Goal: Task Accomplishment & Management: Manage account settings

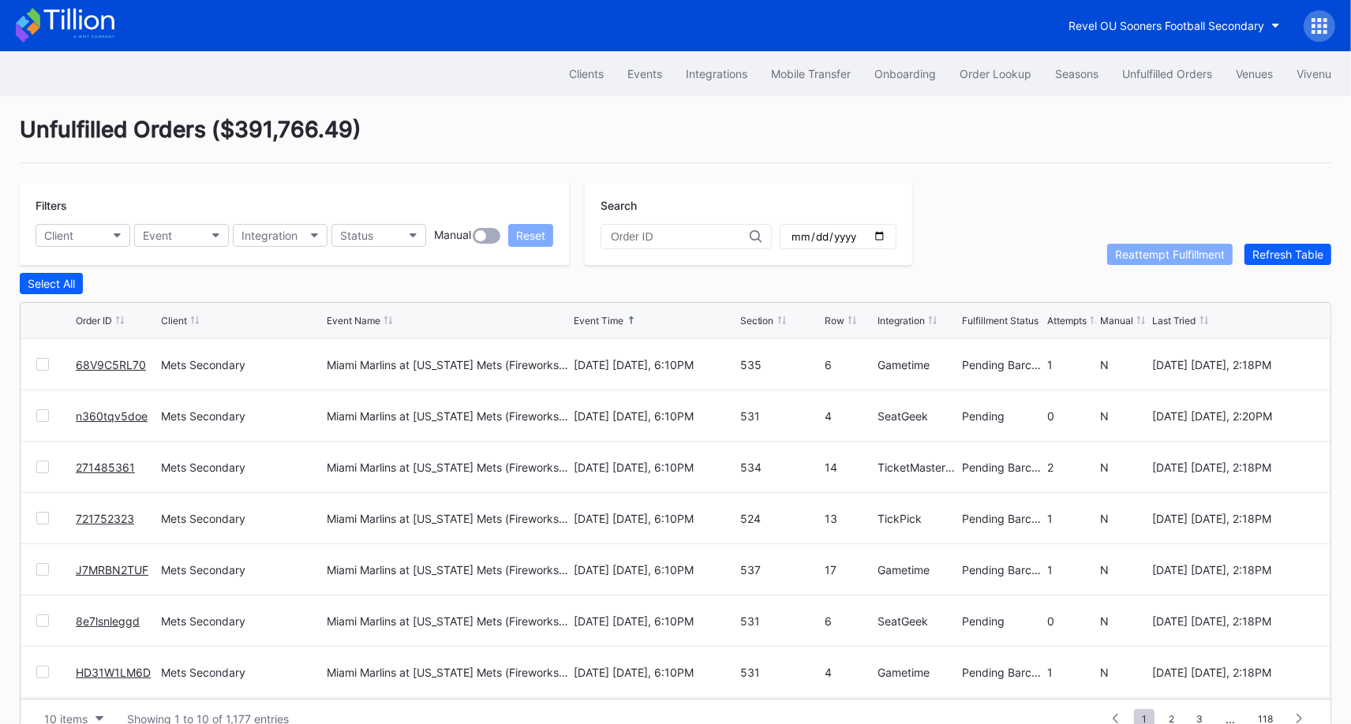
scroll to position [30, 0]
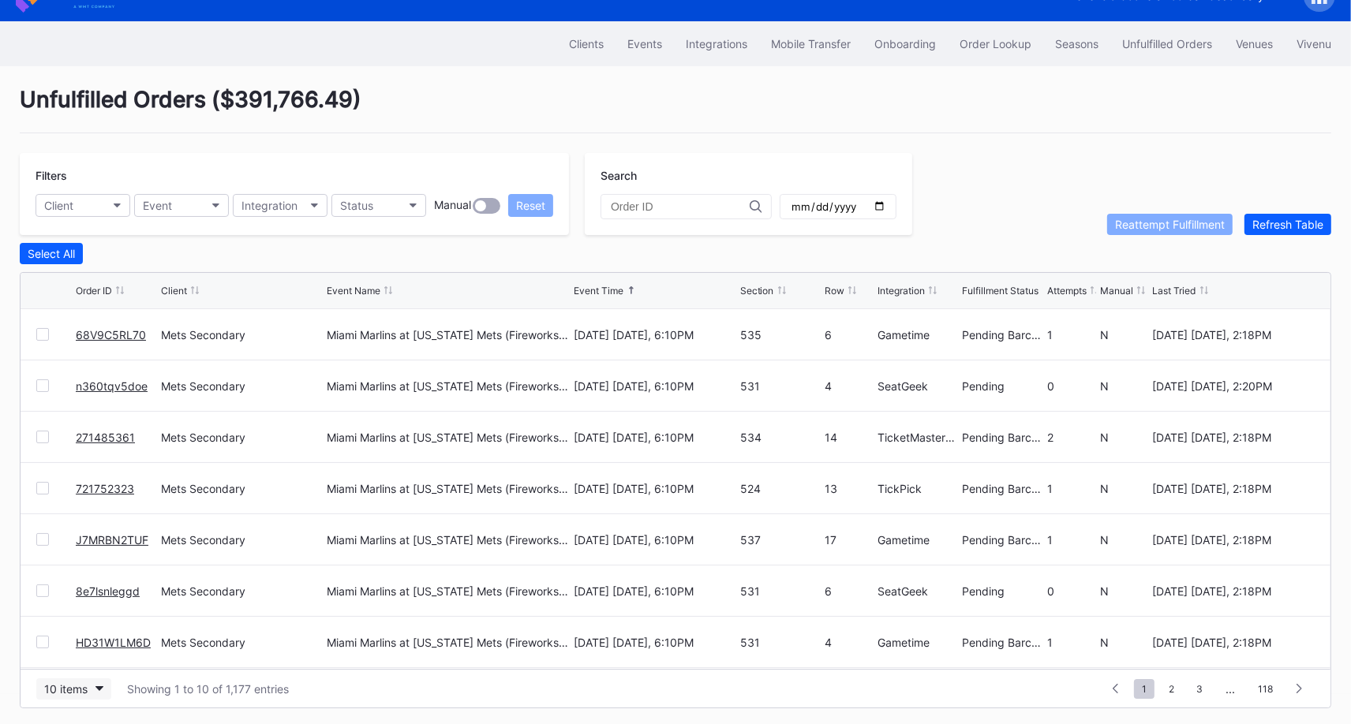
click at [59, 682] on div "10 items" at bounding box center [65, 688] width 43 height 13
click at [72, 596] on div "50 items" at bounding box center [73, 587] width 75 height 29
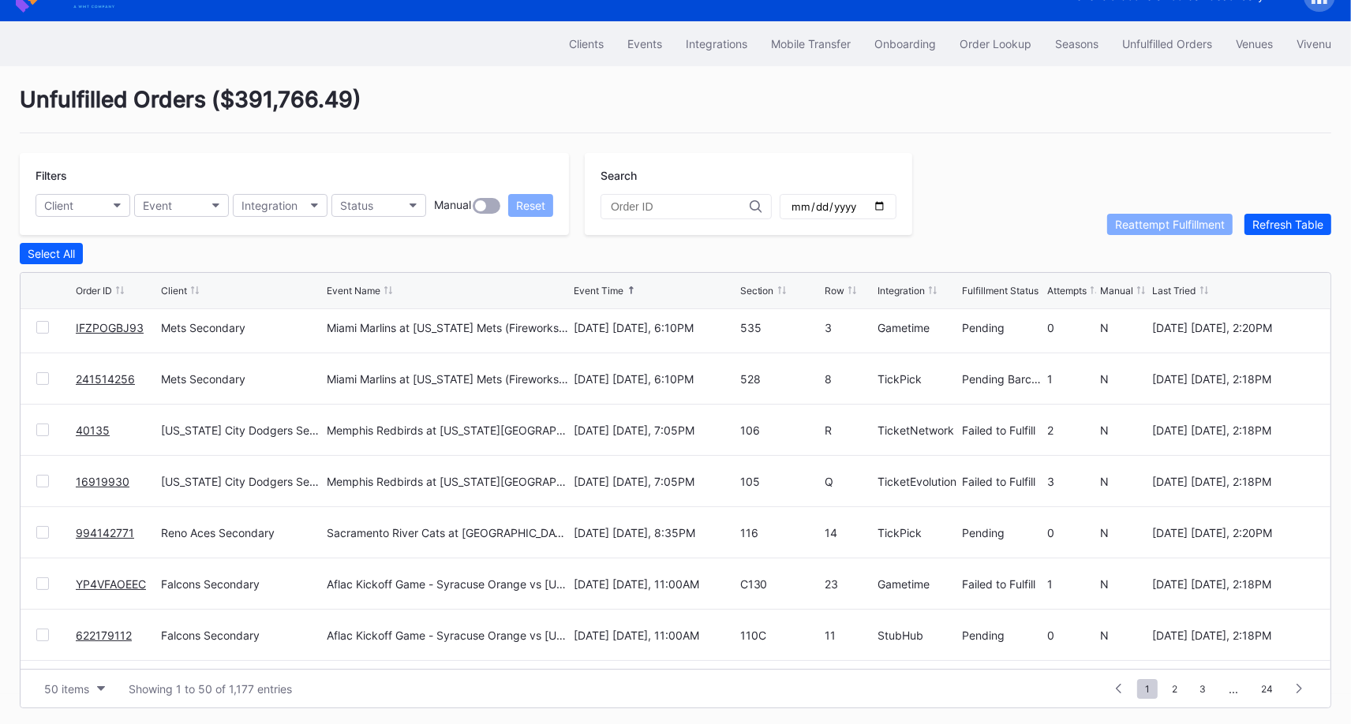
scroll to position [465, 0]
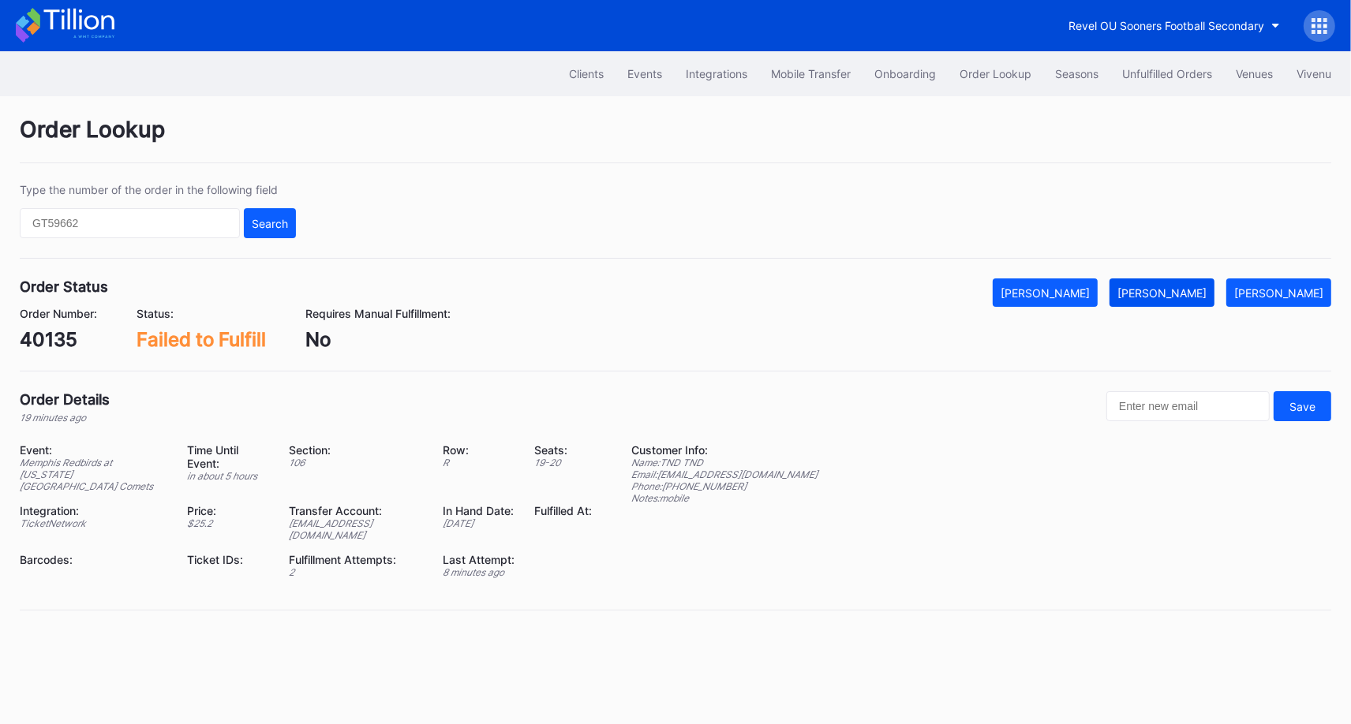
click at [1168, 298] on button "[PERSON_NAME]" at bounding box center [1161, 292] width 105 height 28
click at [92, 334] on div "16919930" at bounding box center [64, 339] width 89 height 23
copy div "16919930"
click at [1182, 288] on div "[PERSON_NAME]" at bounding box center [1161, 292] width 89 height 13
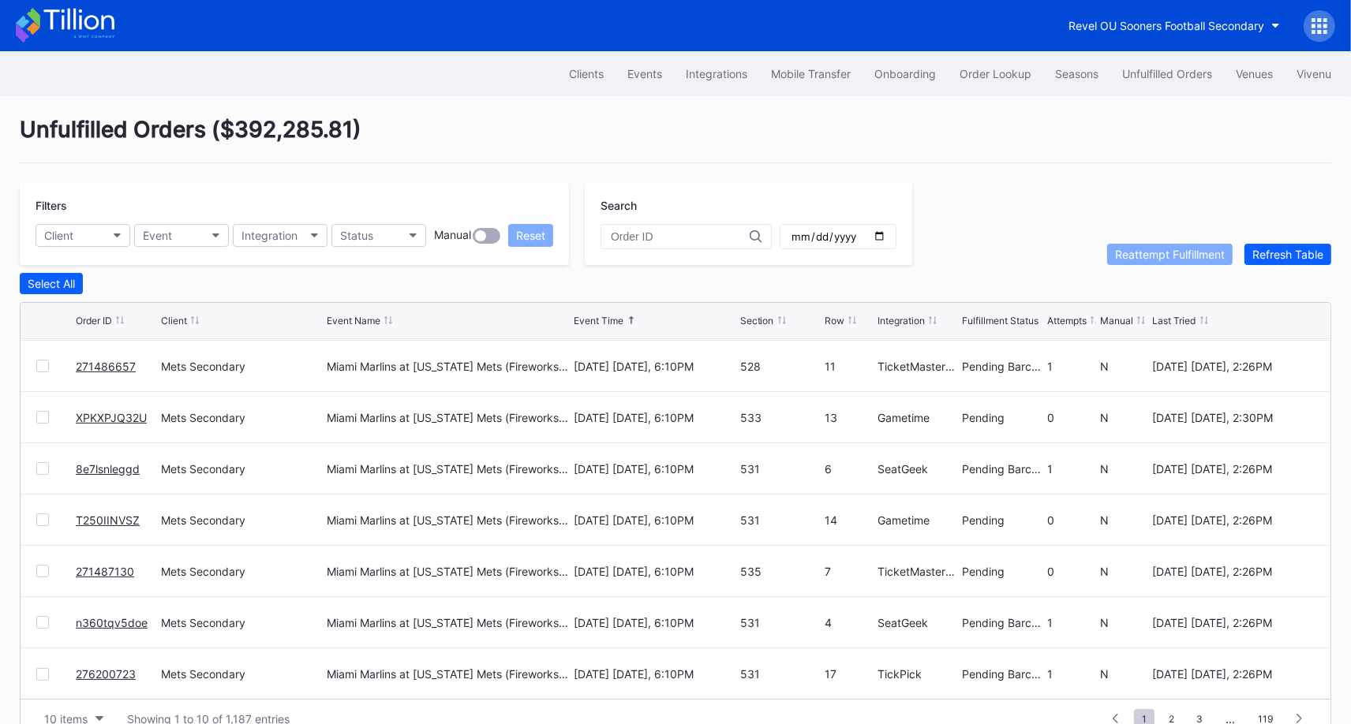
scroll to position [30, 0]
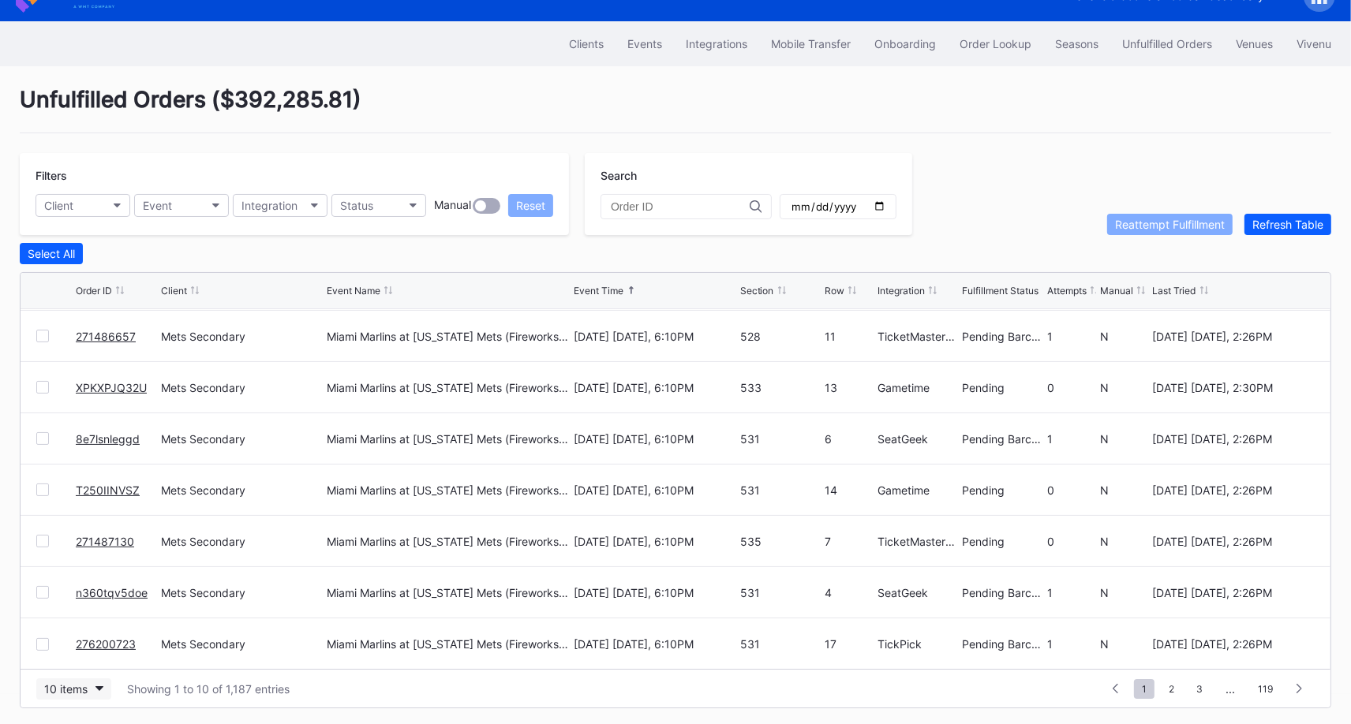
click at [88, 690] on button "10 items" at bounding box center [73, 688] width 75 height 21
click at [85, 601] on div "50 items" at bounding box center [73, 587] width 75 height 29
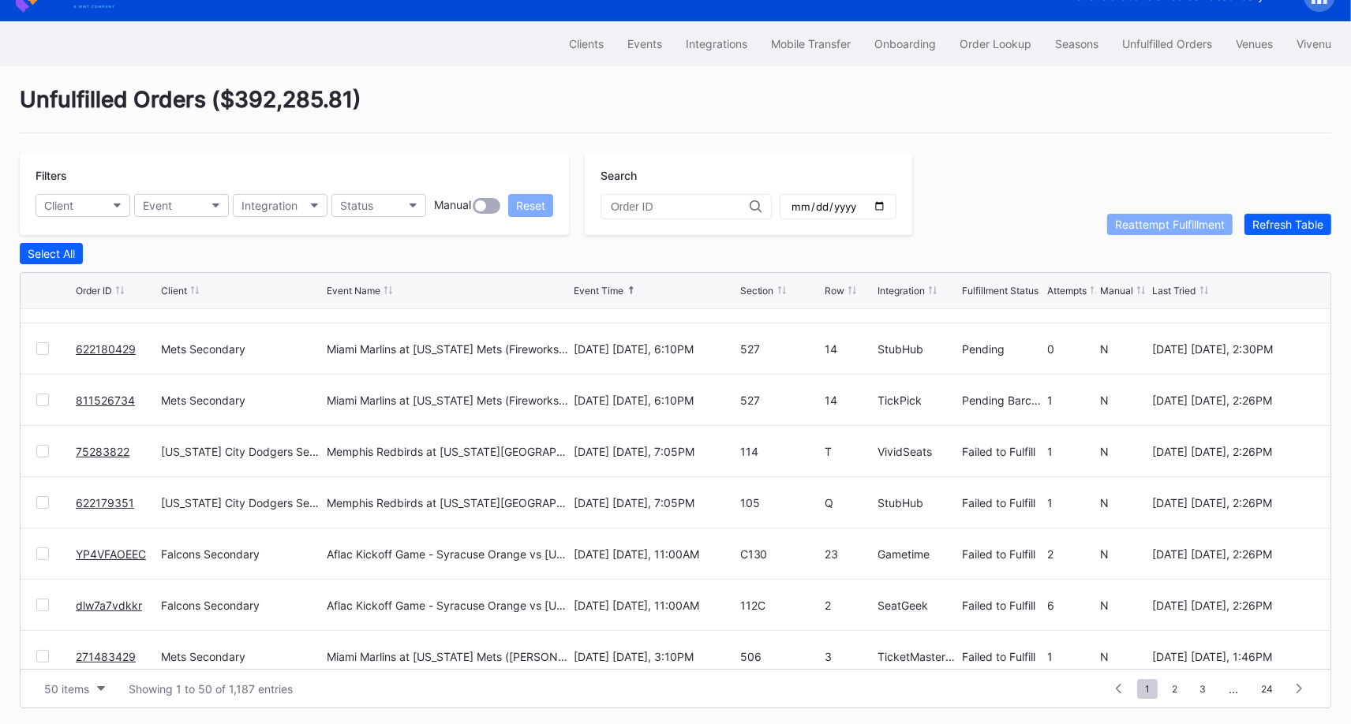
scroll to position [811, 0]
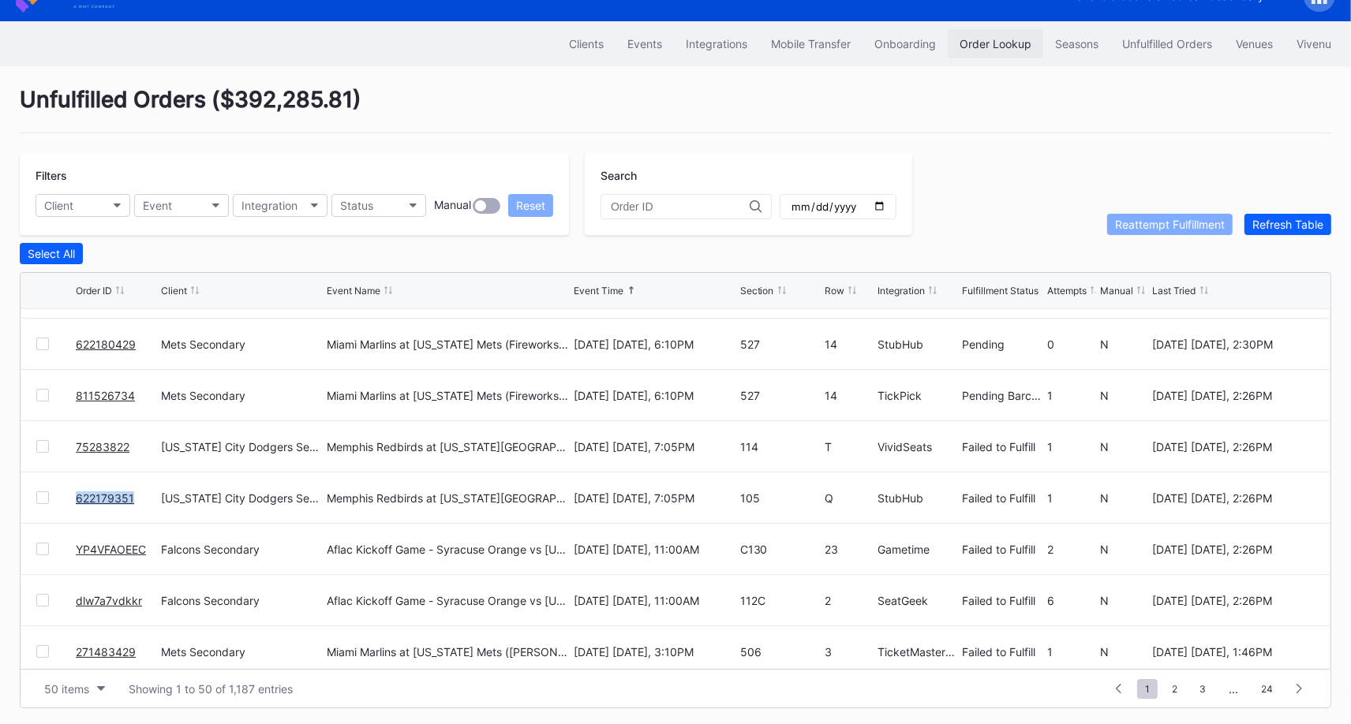
click at [992, 51] on button "Order Lookup" at bounding box center [994, 43] width 95 height 29
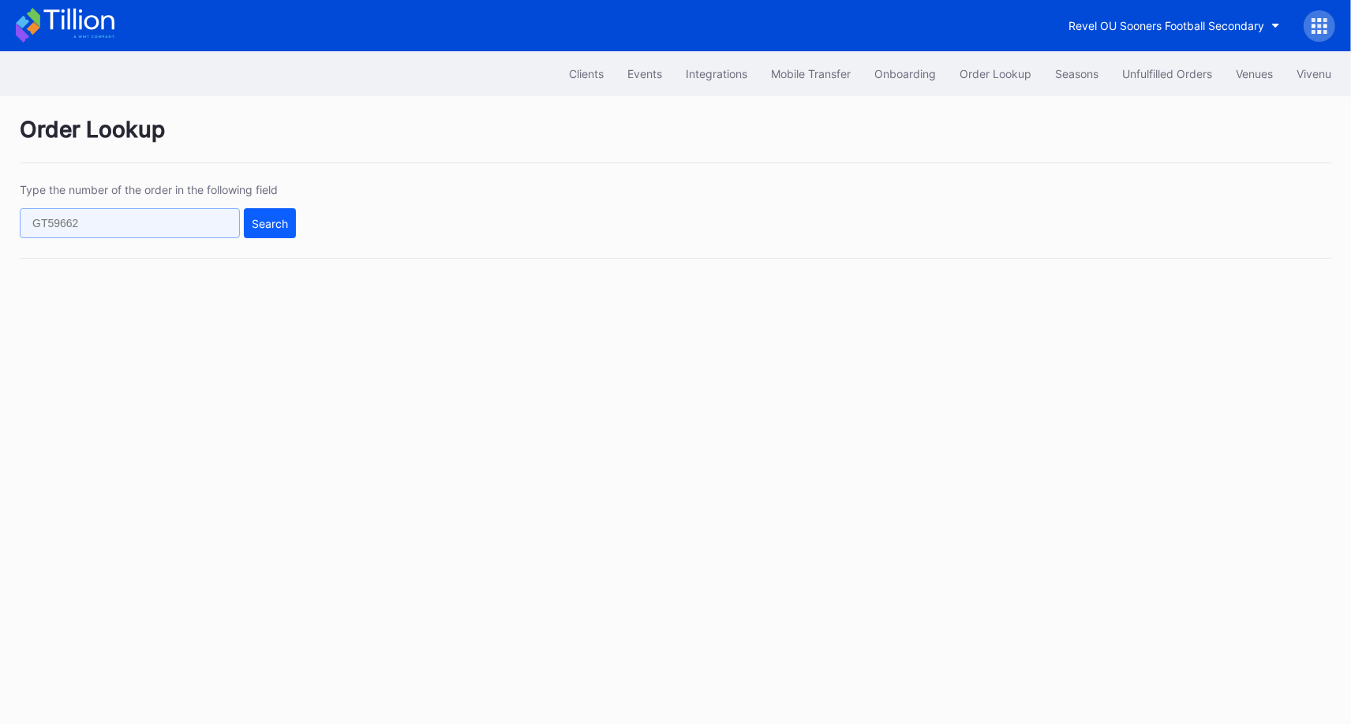
click at [182, 233] on input "text" at bounding box center [130, 223] width 220 height 30
paste input "6MZW160HTY"
type input "6MZW160HTY"
click at [272, 220] on div "Search" at bounding box center [270, 223] width 36 height 13
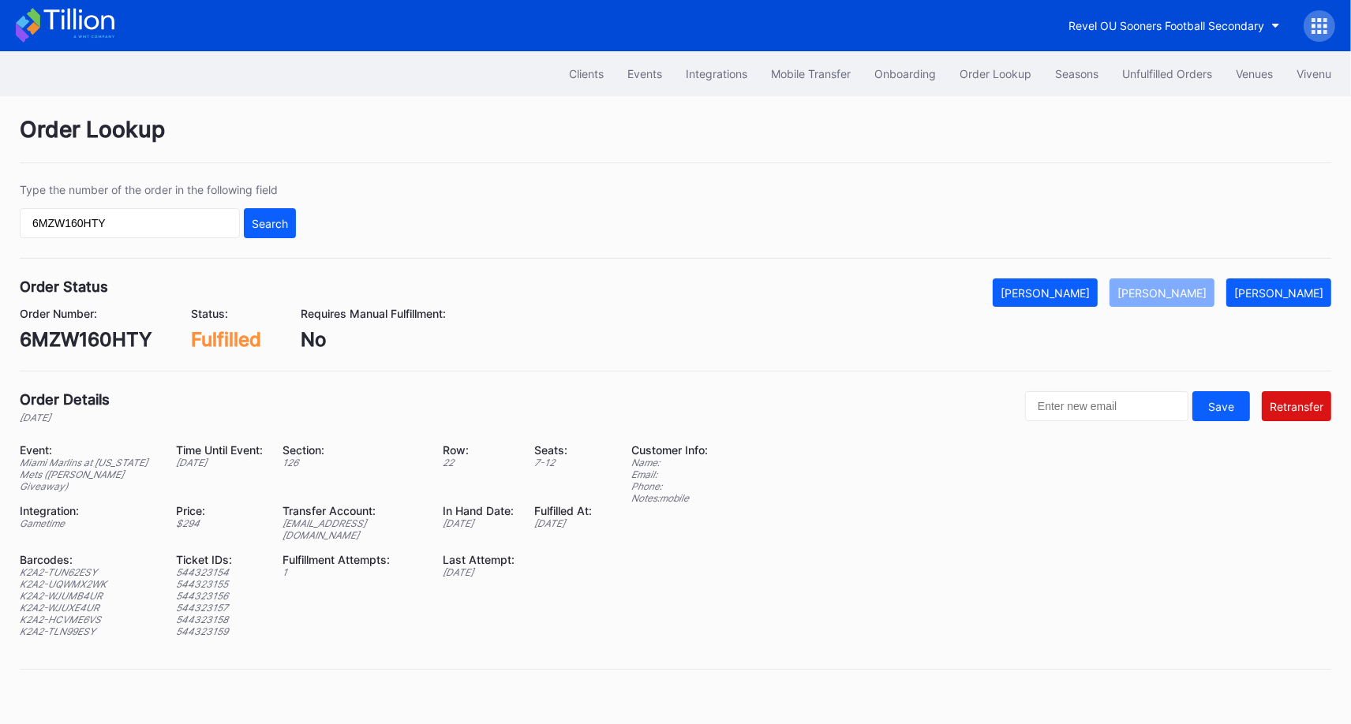
click at [398, 522] on div "ed-8158582@eventdynamic.com" at bounding box center [352, 529] width 140 height 24
copy div "ed-8158582@eventdynamic.com"
click at [417, 385] on div "Order Lookup Type the number of the order in the following field 6MZW160HTY Sea…" at bounding box center [675, 402] width 1351 height 613
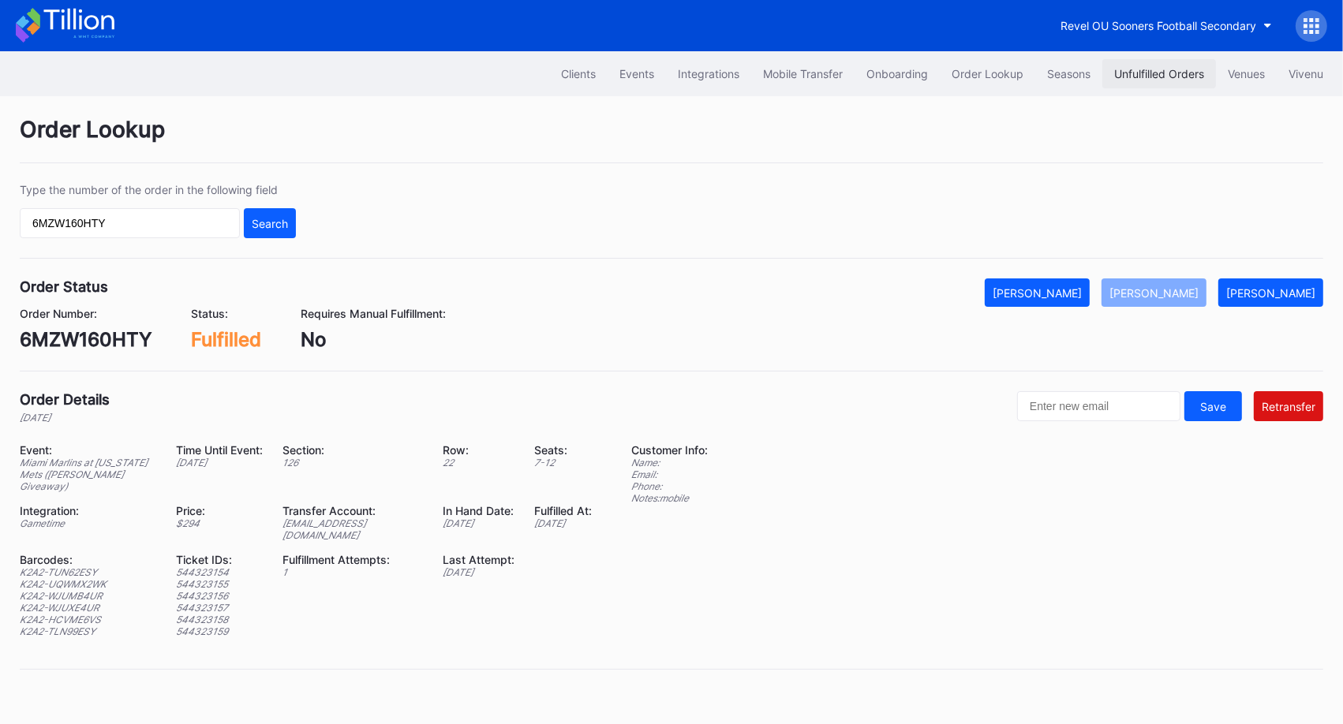
click at [1166, 68] on div "Unfulfilled Orders" at bounding box center [1159, 73] width 90 height 13
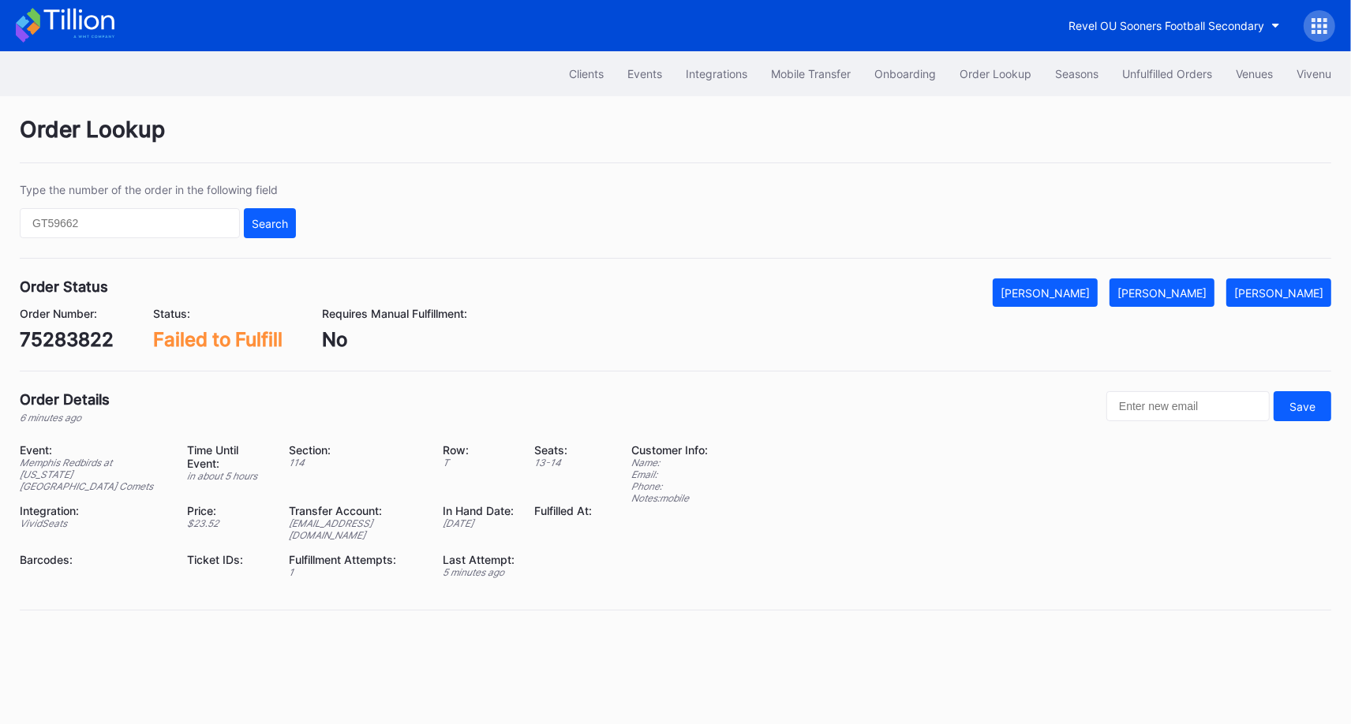
click at [65, 341] on div "75283822" at bounding box center [67, 339] width 94 height 23
copy div "75283822"
click at [1194, 283] on button "Mark Fulfilled" at bounding box center [1161, 292] width 105 height 28
copy div "75283822"
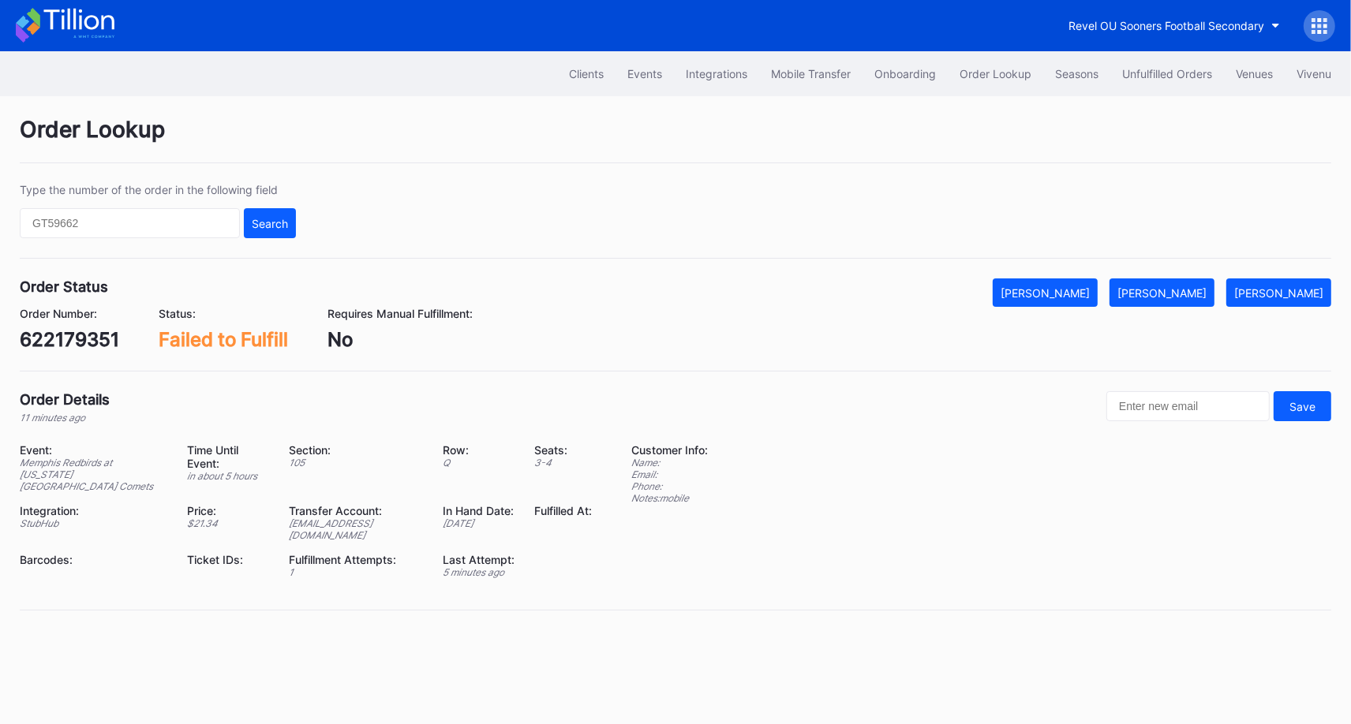
click at [86, 339] on div "622179351" at bounding box center [69, 339] width 99 height 23
copy div "622179351"
click at [1190, 296] on div "[PERSON_NAME]" at bounding box center [1161, 292] width 89 height 13
copy div "622179351"
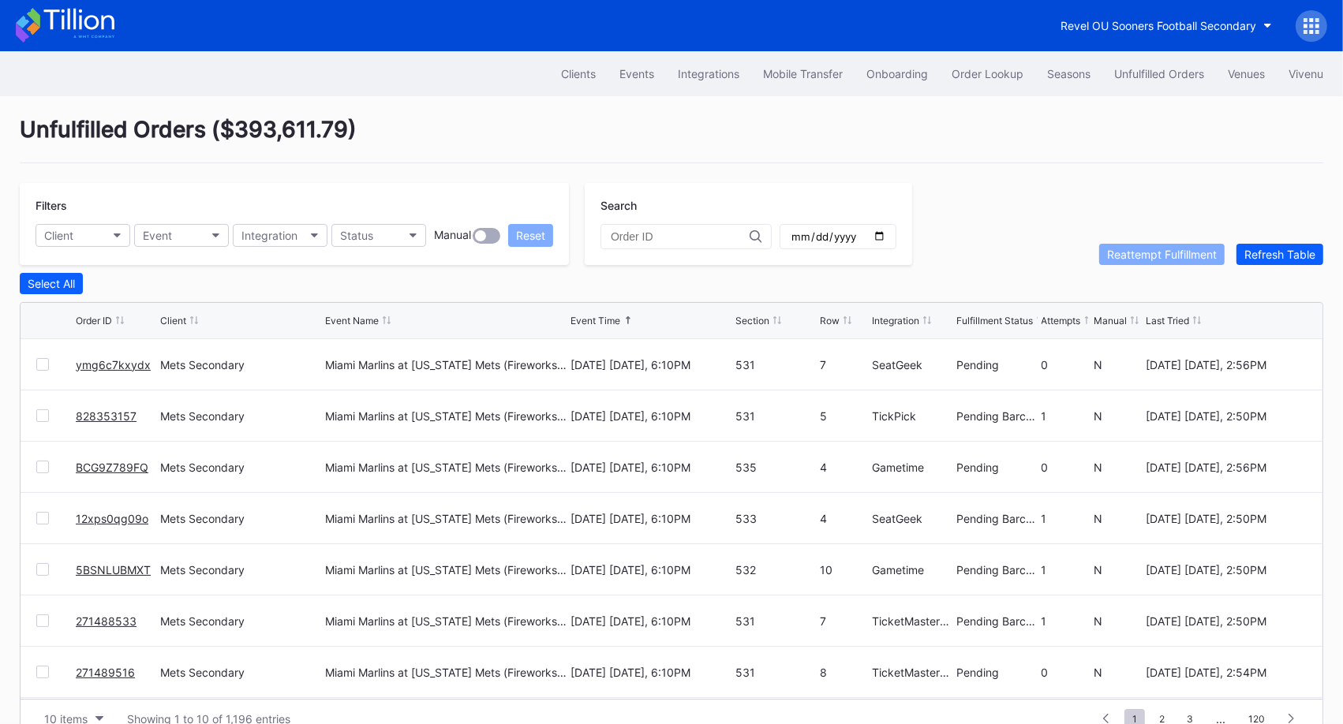
scroll to position [30, 0]
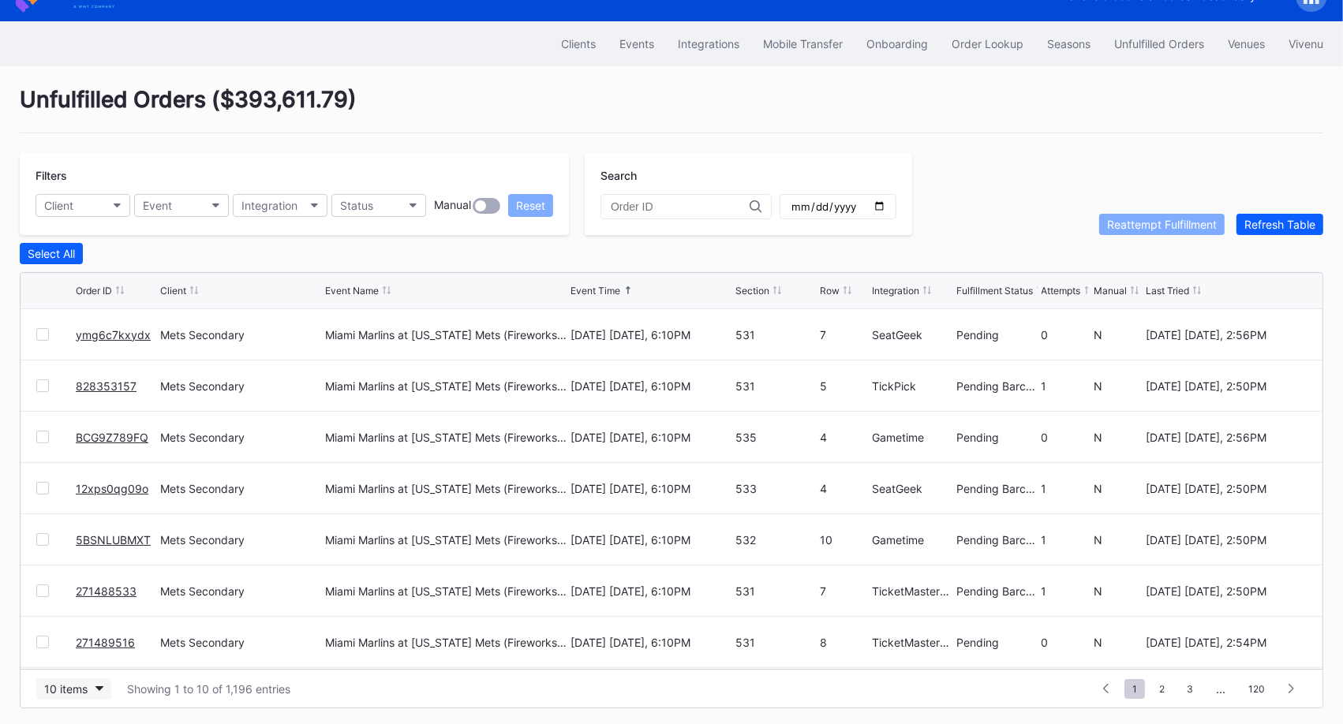
click at [83, 683] on div "10 items" at bounding box center [65, 688] width 43 height 13
click at [86, 587] on div "50 items" at bounding box center [70, 587] width 45 height 13
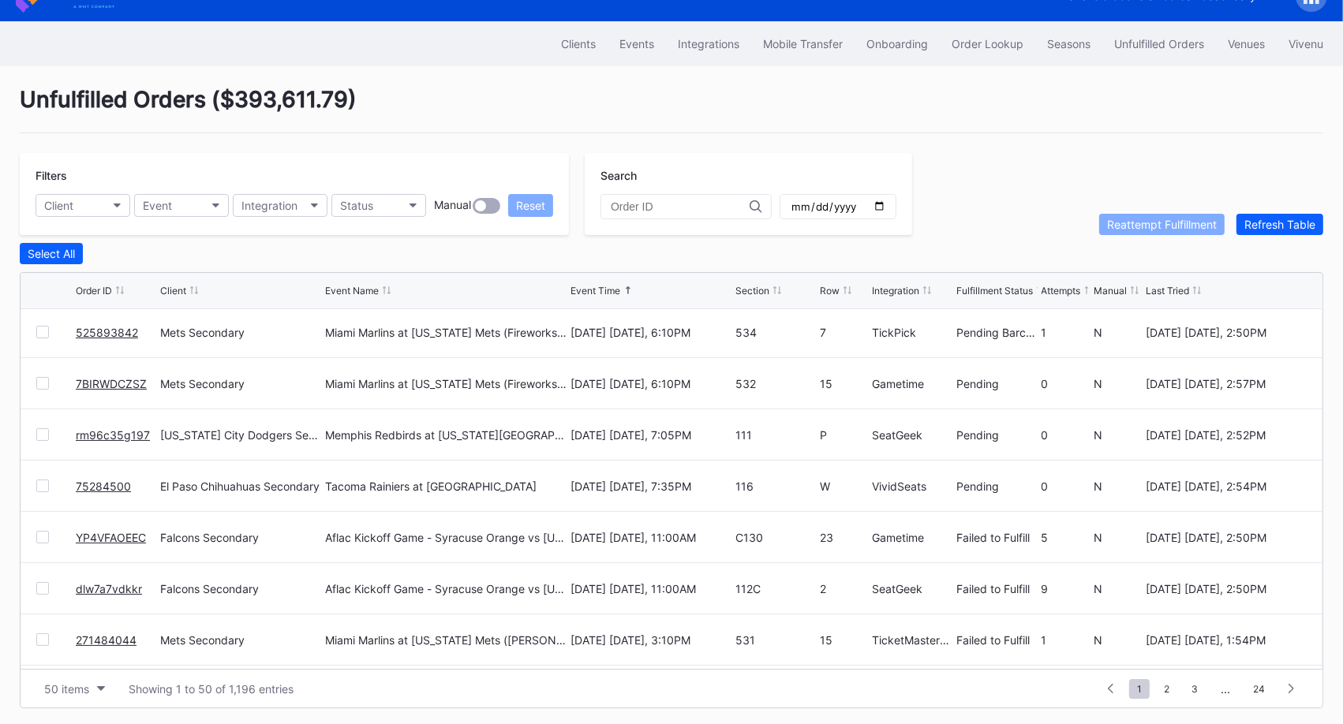
click at [122, 430] on link "rm96c35g197" at bounding box center [113, 434] width 74 height 13
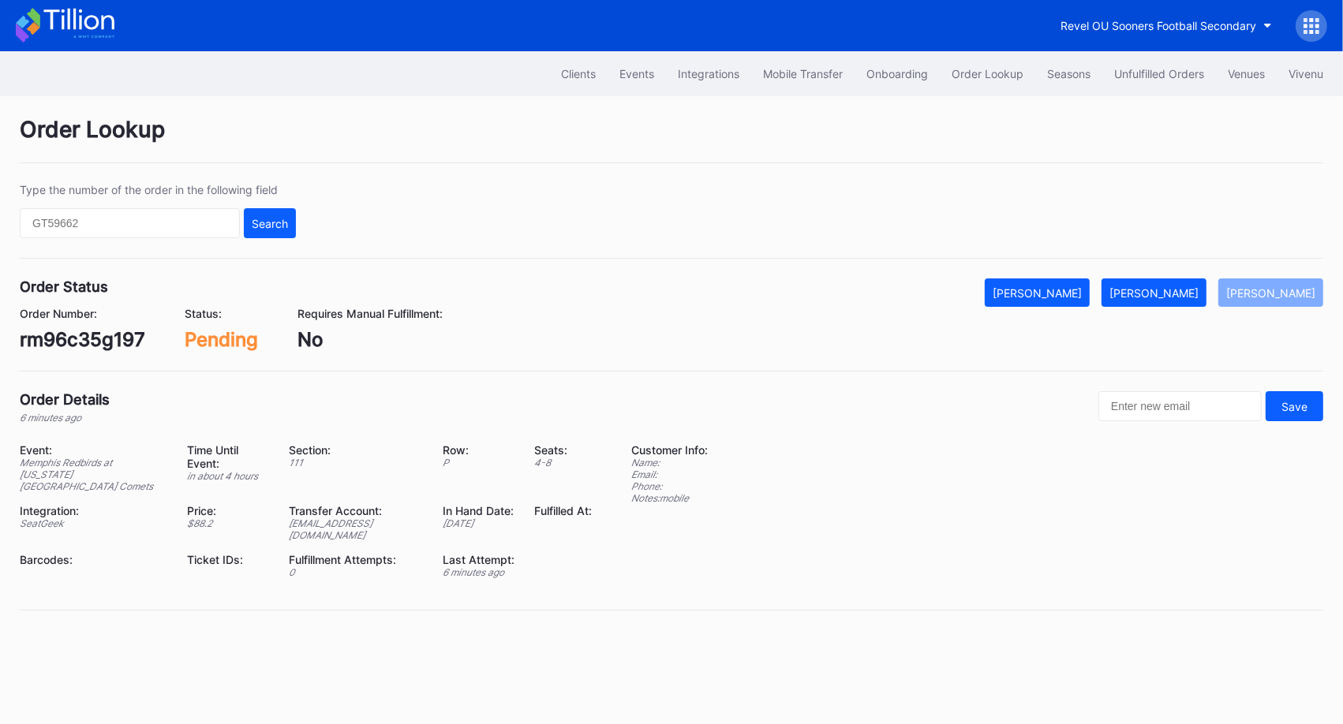
click at [89, 338] on div "rm96c35g197" at bounding box center [82, 339] width 125 height 23
copy div "rm96c35g197"
click at [1187, 293] on div "Mark Fulfilled" at bounding box center [1153, 292] width 89 height 13
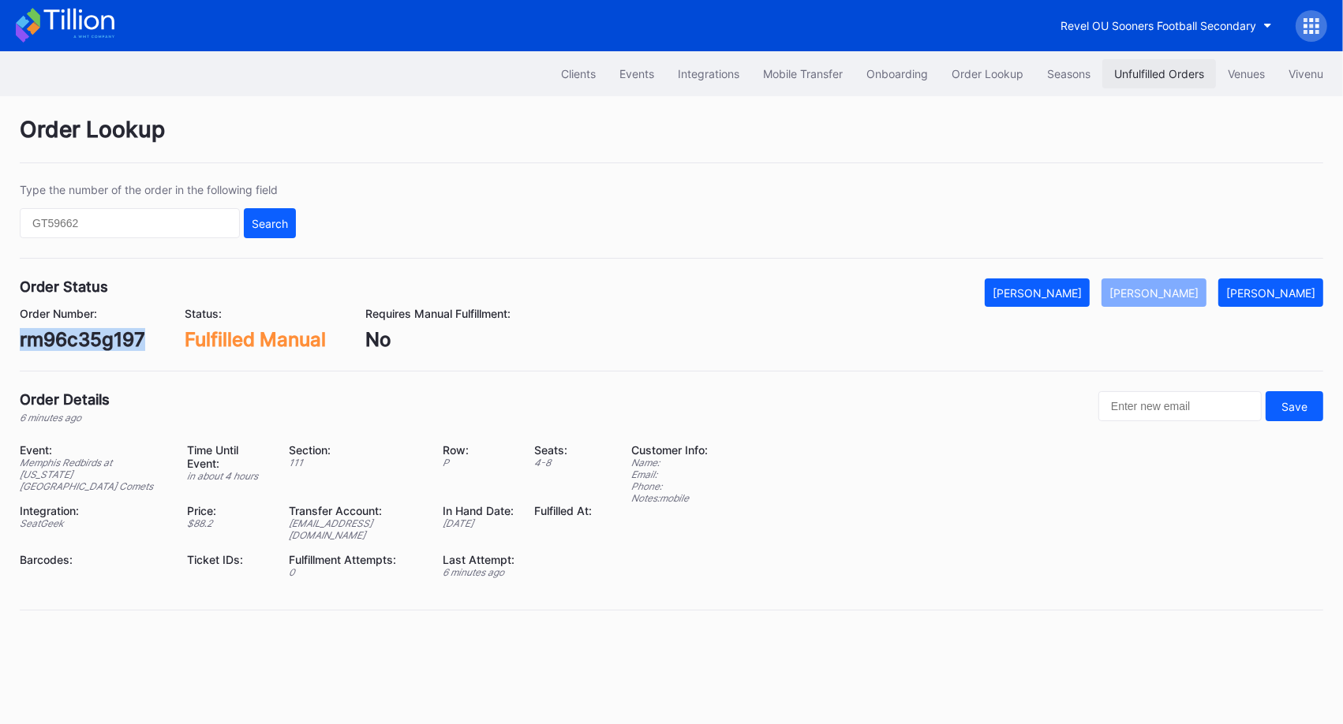
click at [1140, 59] on button "Unfulfilled Orders" at bounding box center [1159, 73] width 114 height 29
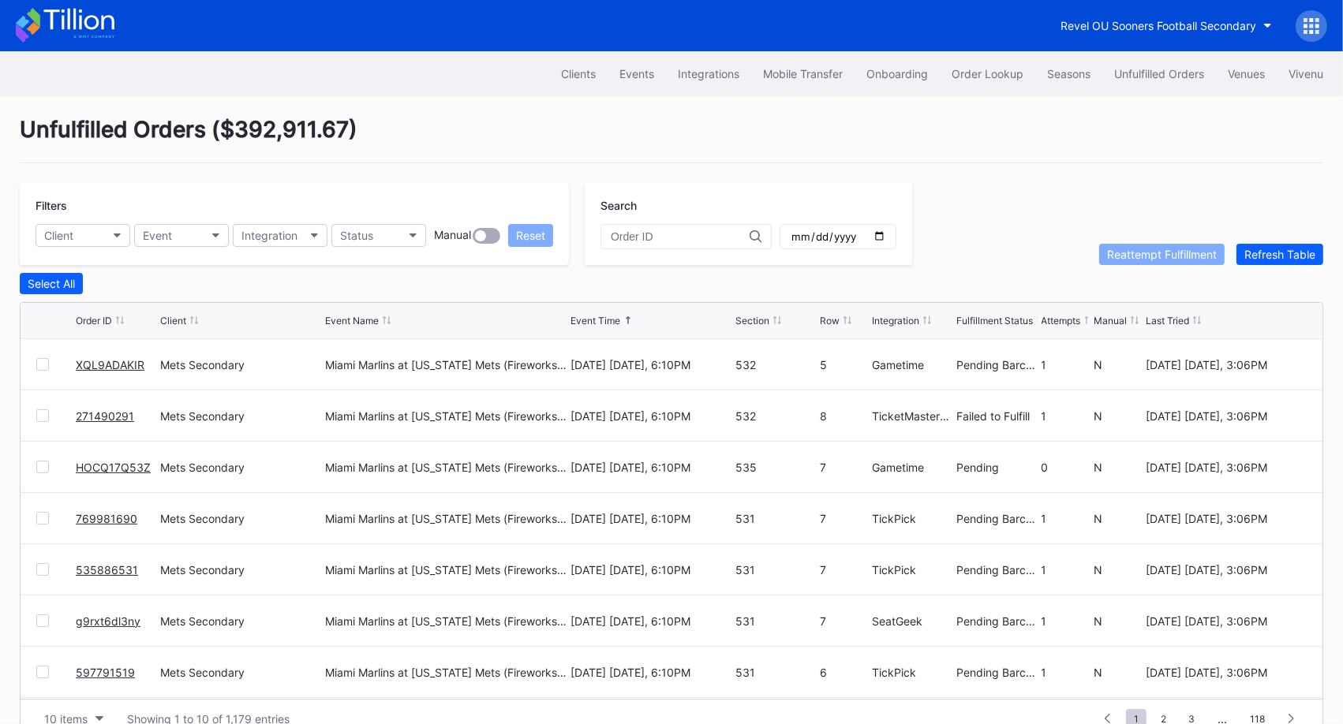
scroll to position [30, 0]
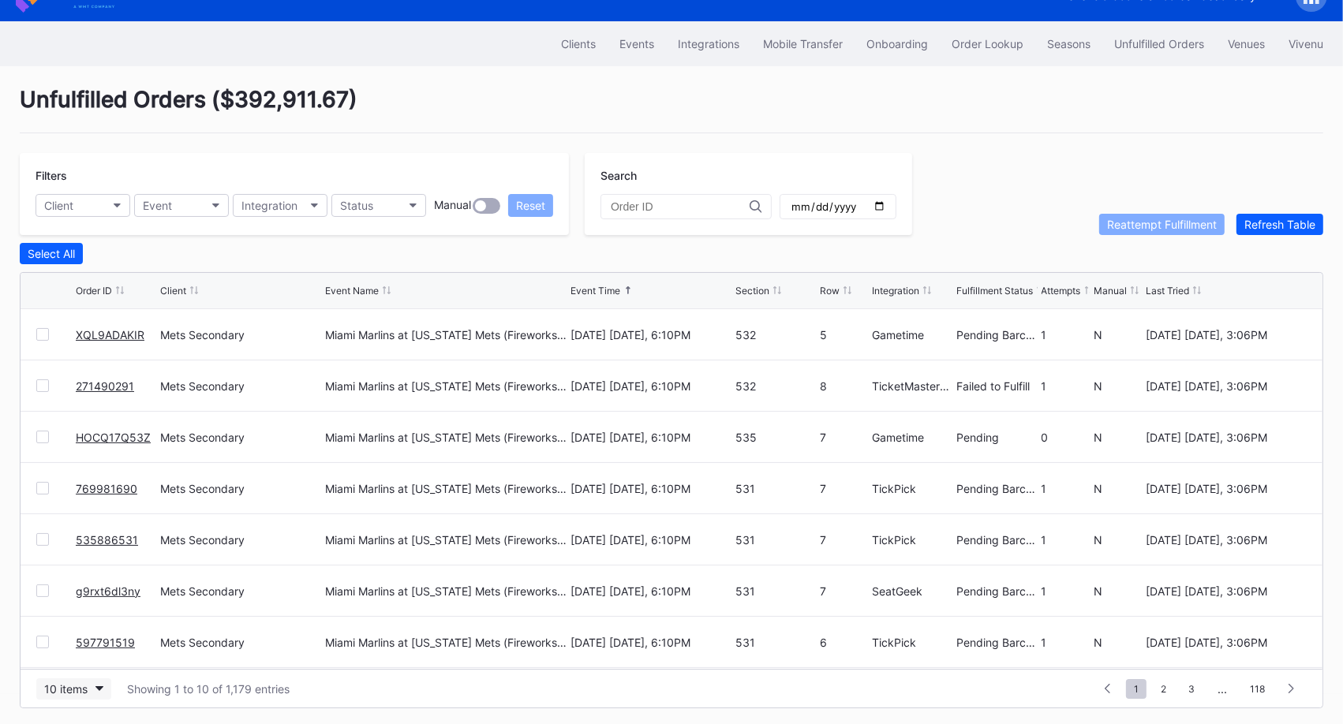
click at [97, 686] on icon "button" at bounding box center [99, 688] width 8 height 5
click at [87, 597] on div "50 items" at bounding box center [73, 587] width 75 height 29
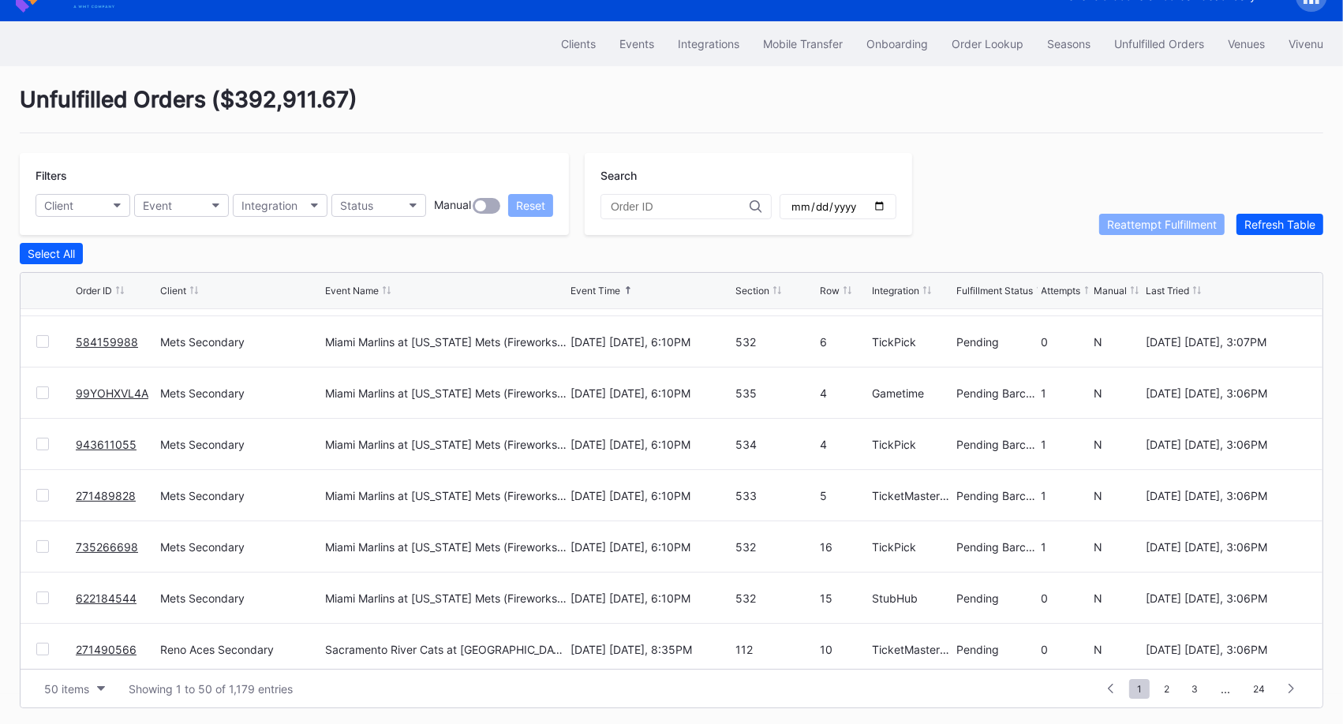
scroll to position [0, 0]
